Goal: Information Seeking & Learning: Find specific fact

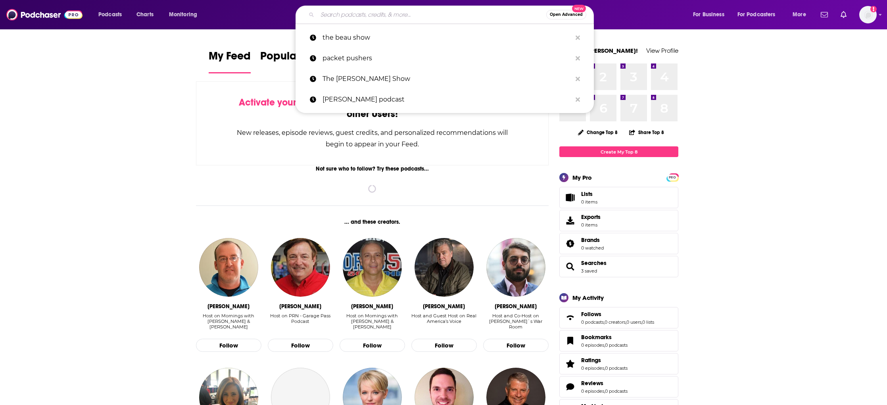
click at [418, 13] on input "Search podcasts, credits, & more..." at bounding box center [431, 14] width 229 height 13
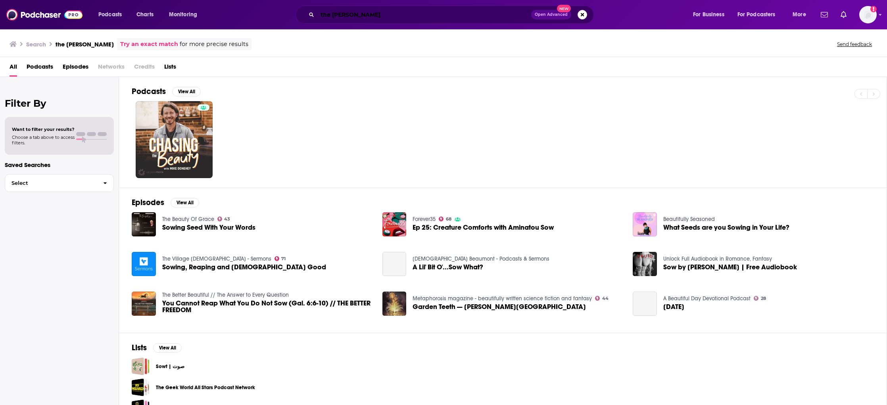
click at [351, 14] on input "the [PERSON_NAME]" at bounding box center [424, 14] width 214 height 13
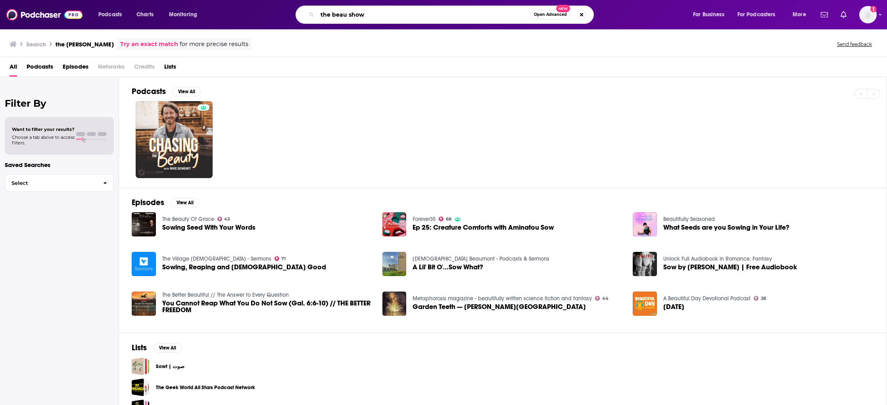
type input "the beau show"
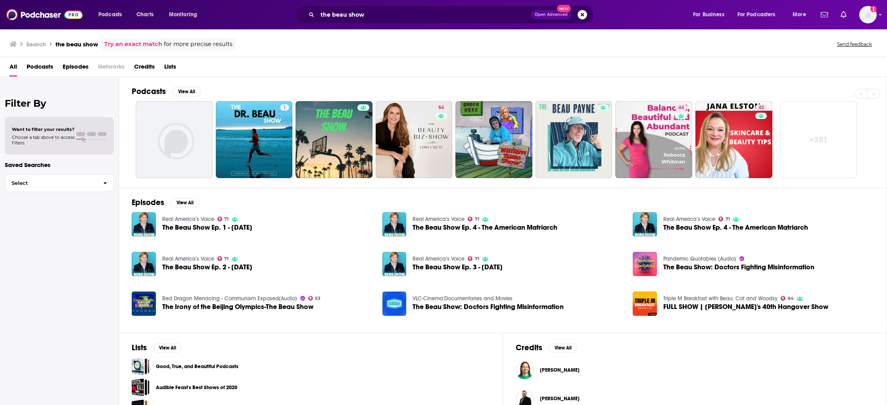
click at [464, 226] on span "The Beau Show Ep. 4 - The American Matriarch" at bounding box center [484, 227] width 145 height 7
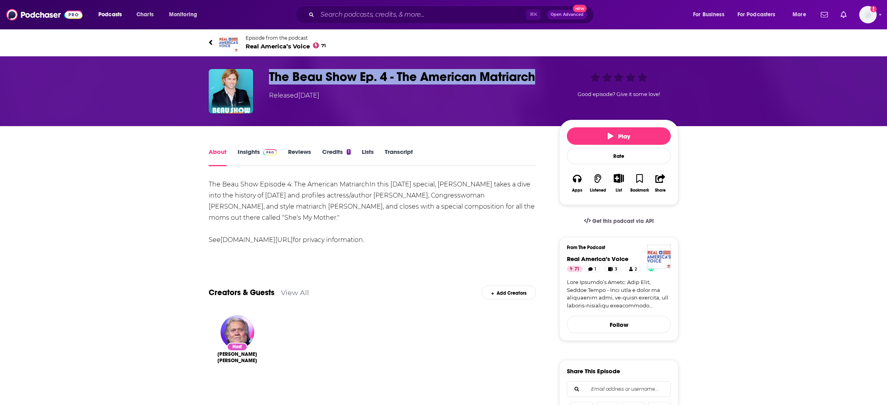
drag, startPoint x: 543, startPoint y: 76, endPoint x: 260, endPoint y: 77, distance: 282.4
click at [261, 77] on div "The Beau Show Ep. 4 - The American Matriarch Released [DATE] Good episode? Give…" at bounding box center [444, 91] width 470 height 44
copy div "The Beau Show Ep. 4 - The American Matriarch"
